Goal: Contribute content: Add original content to the website for others to see

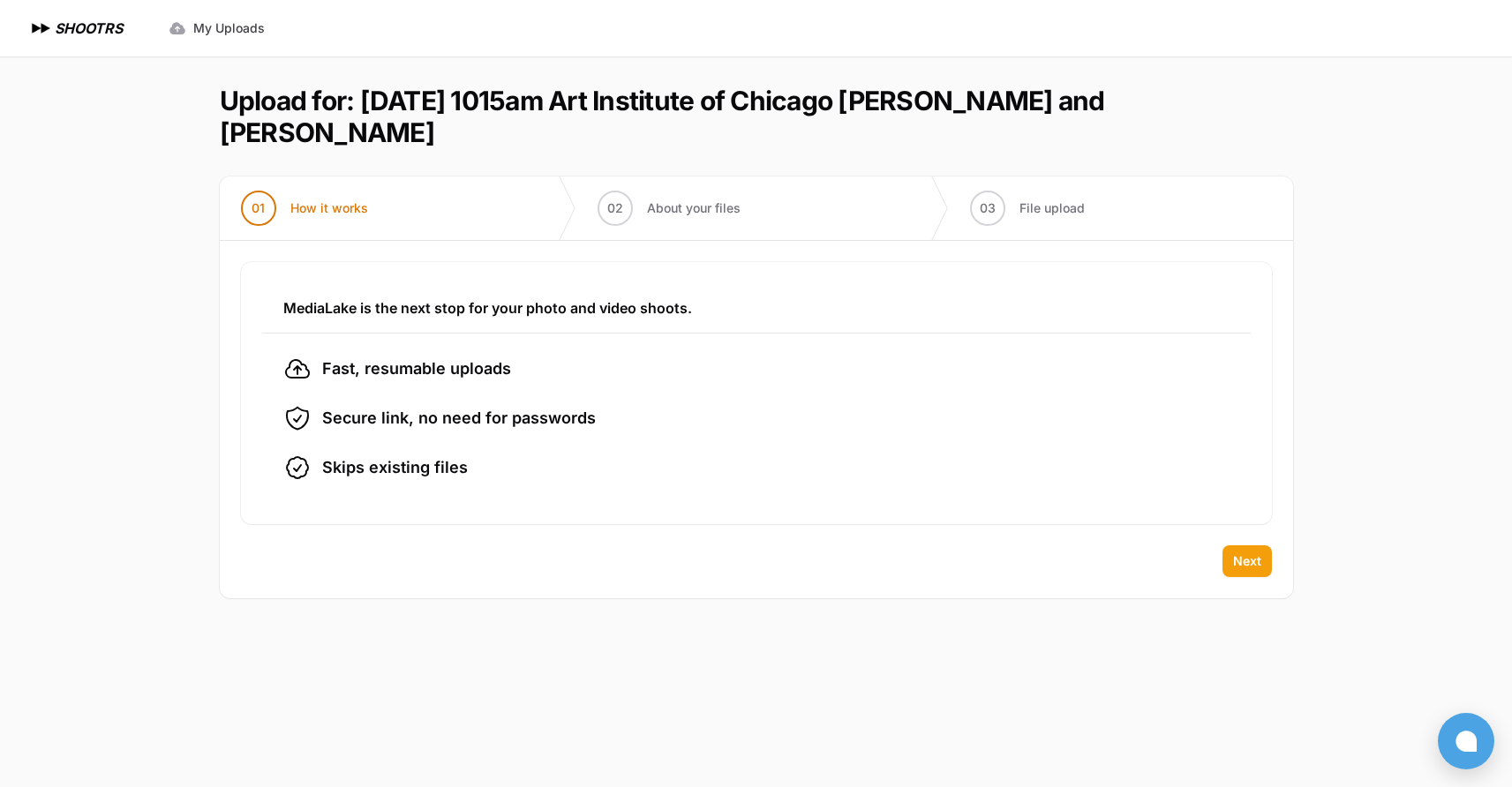
click at [1238, 556] on span "Next" at bounding box center [1247, 561] width 28 height 18
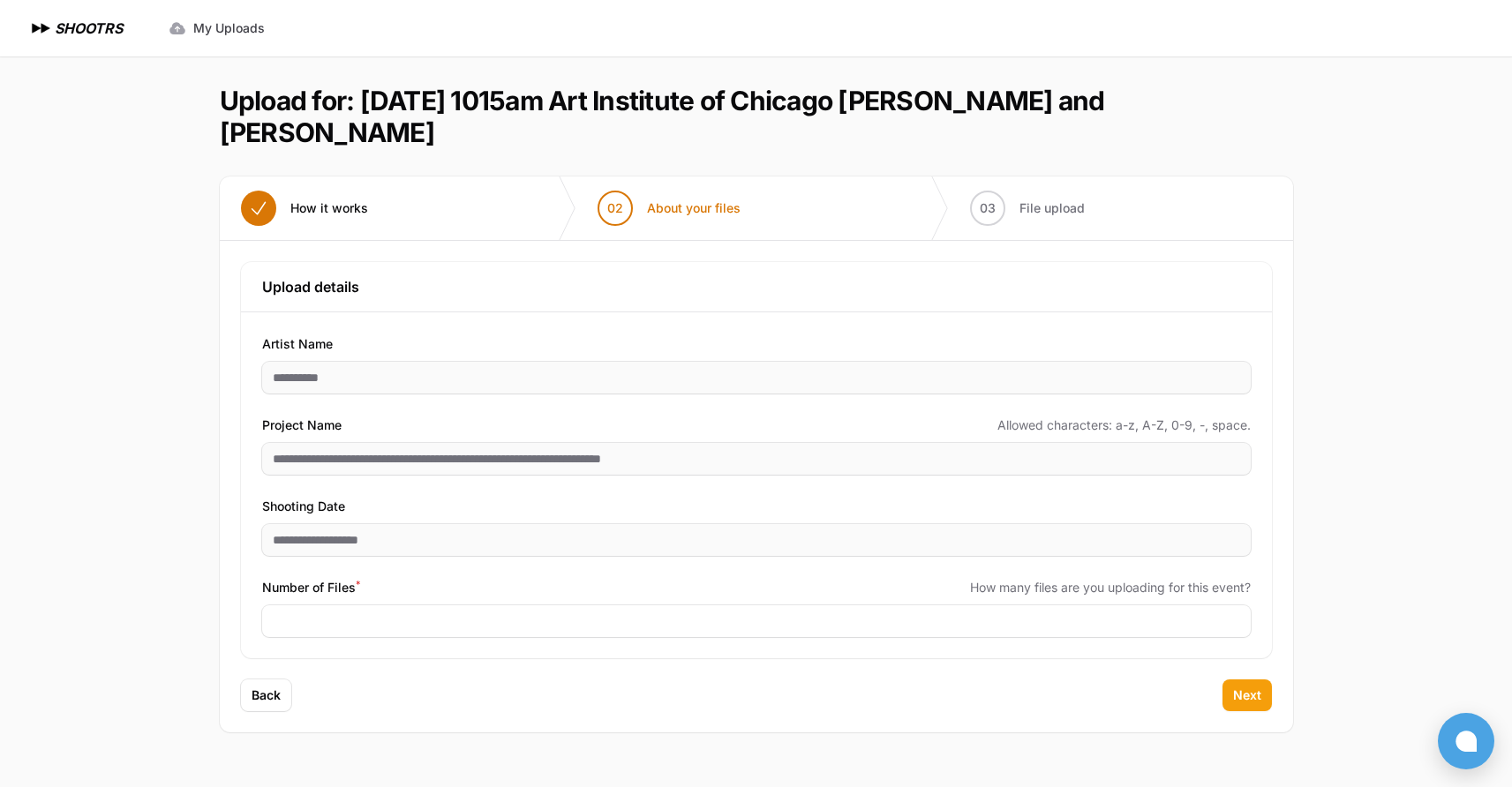
click at [1237, 697] on span "Next" at bounding box center [1247, 695] width 28 height 18
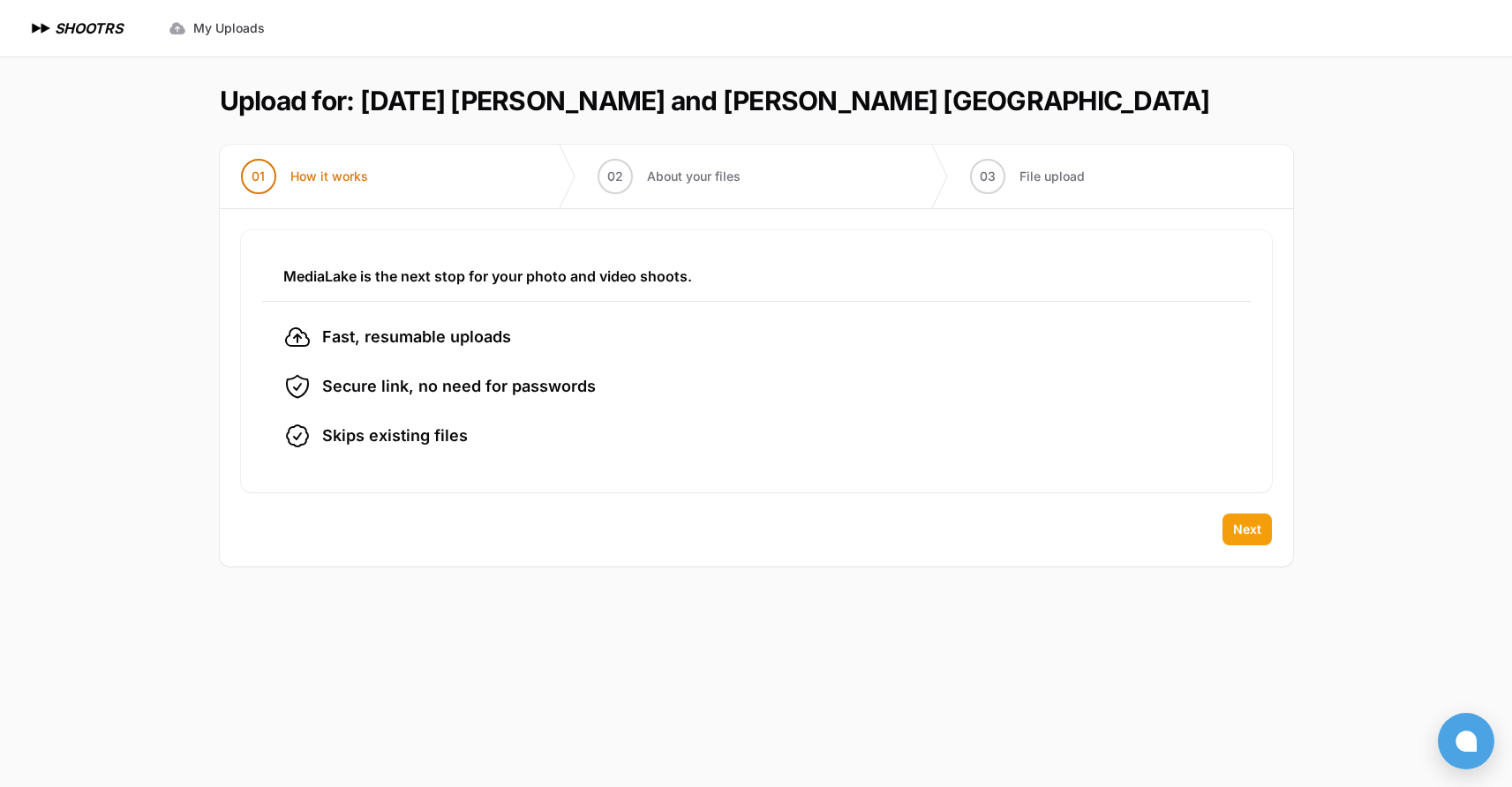
click at [1249, 523] on span "Next" at bounding box center [1247, 529] width 28 height 18
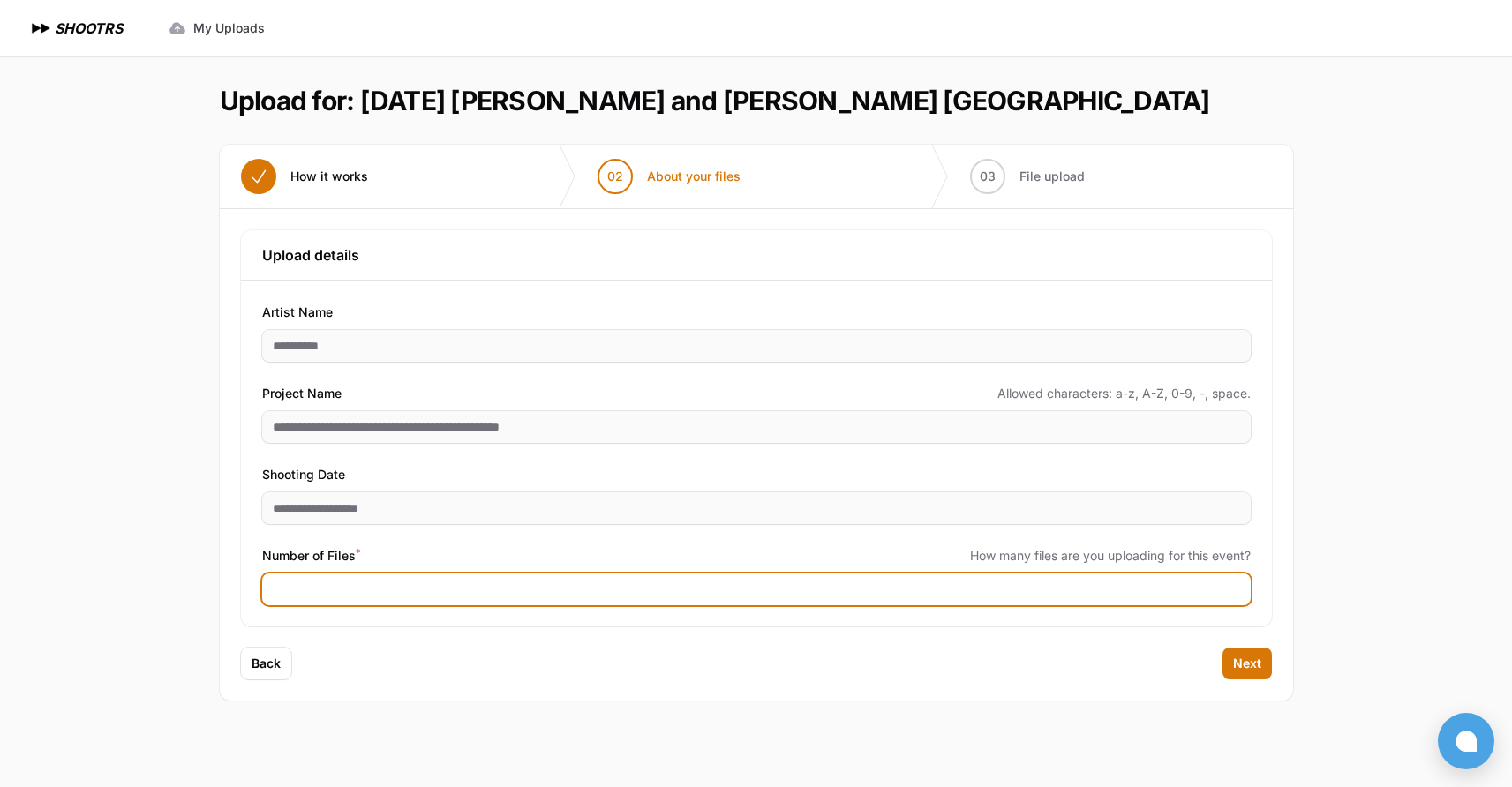
click at [363, 590] on input "Number of Files *" at bounding box center [756, 589] width 989 height 32
type input "**"
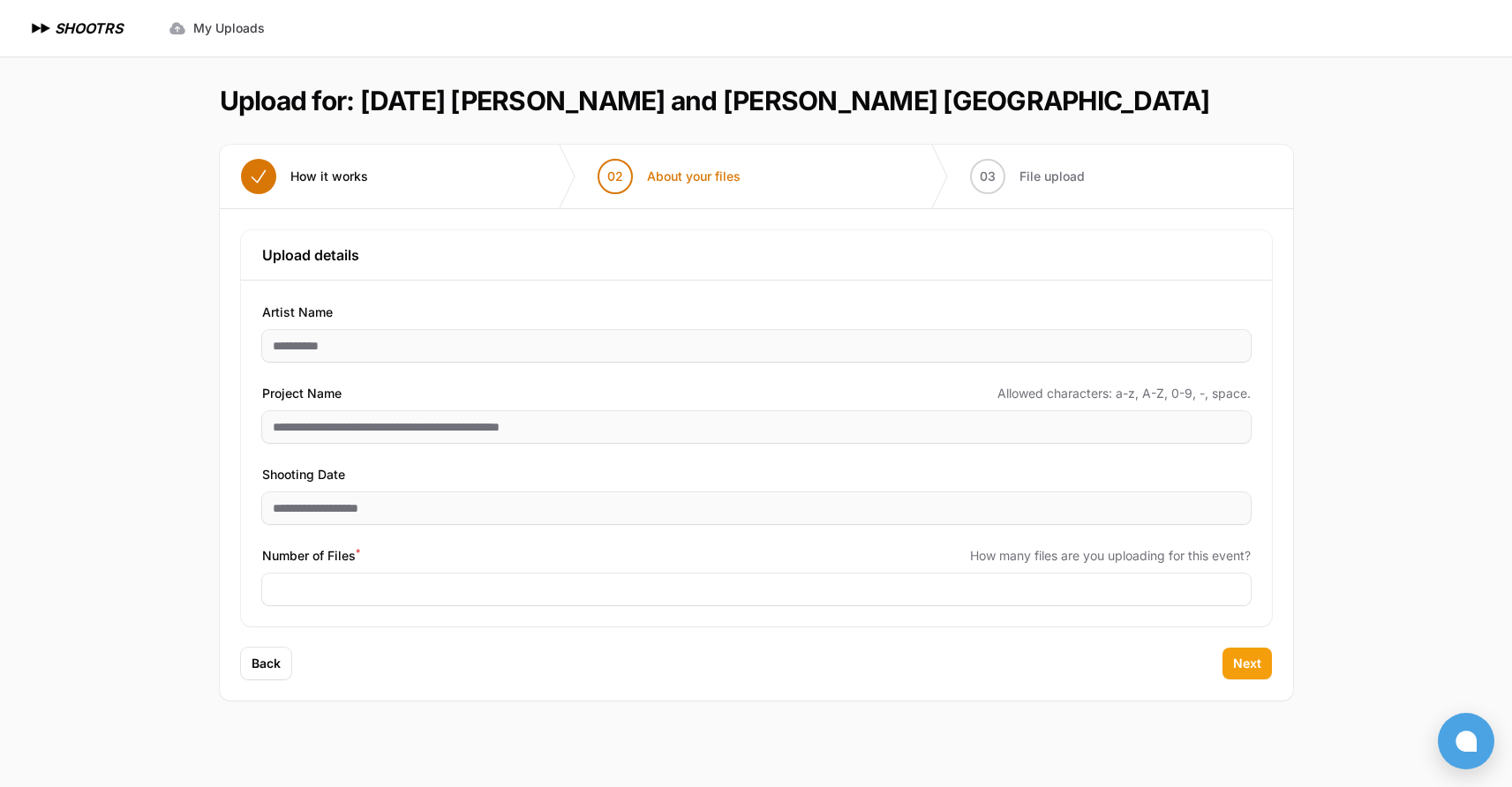
click at [1239, 662] on span "Next" at bounding box center [1247, 663] width 28 height 18
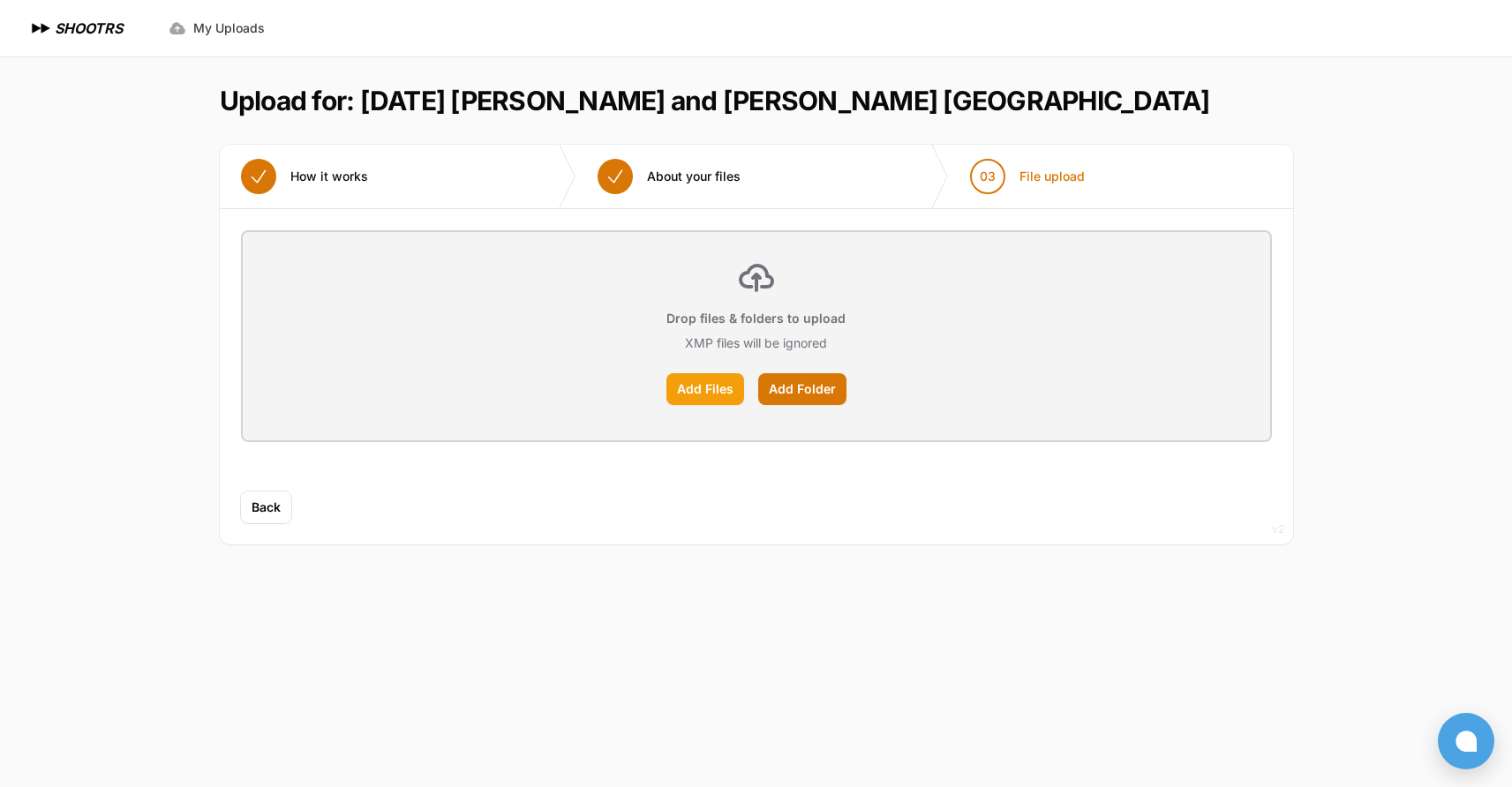
click at [710, 394] on label "Add Files" at bounding box center [705, 389] width 78 height 32
click at [0, 0] on input "Add Files" at bounding box center [0, 0] width 0 height 0
